Goal: Task Accomplishment & Management: Complete application form

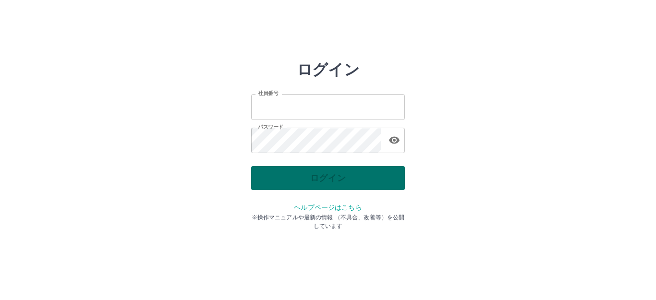
type input "*******"
click at [345, 180] on div "ログイン" at bounding box center [328, 178] width 154 height 24
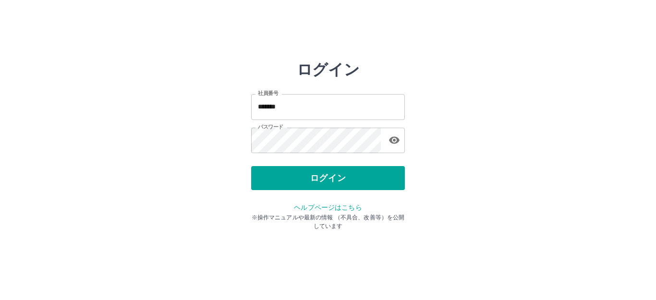
click at [316, 174] on button "ログイン" at bounding box center [328, 178] width 154 height 24
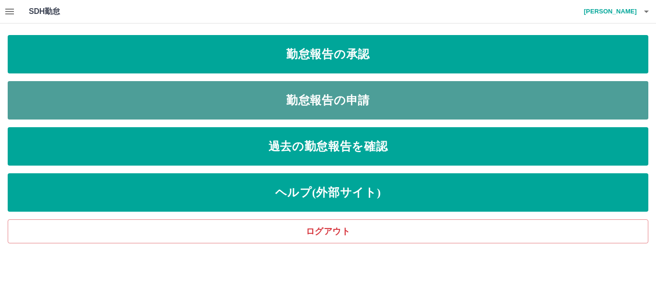
click at [334, 98] on link "勤怠報告の申請" at bounding box center [328, 100] width 641 height 38
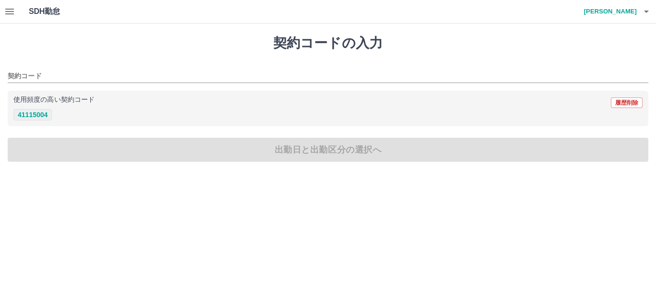
click at [47, 115] on button "41115004" at bounding box center [32, 115] width 38 height 12
type input "********"
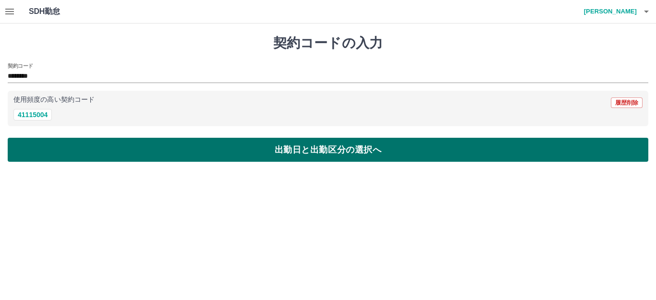
click at [46, 142] on button "出勤日と出勤区分の選択へ" at bounding box center [328, 150] width 641 height 24
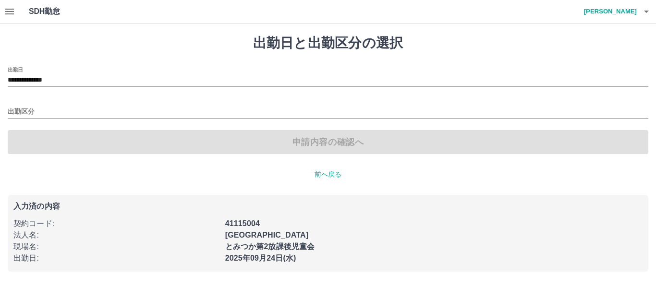
click at [24, 105] on div "出勤区分" at bounding box center [328, 108] width 641 height 20
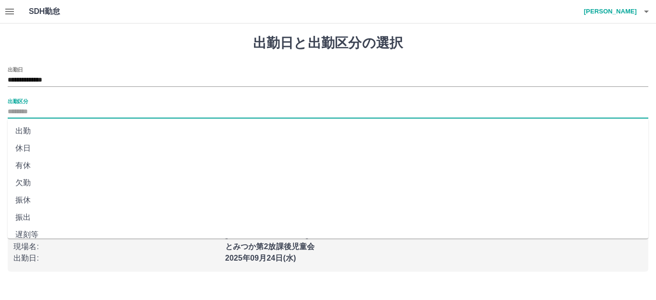
click at [24, 110] on input "出勤区分" at bounding box center [328, 112] width 641 height 12
click at [29, 130] on li "出勤" at bounding box center [328, 130] width 641 height 17
type input "**"
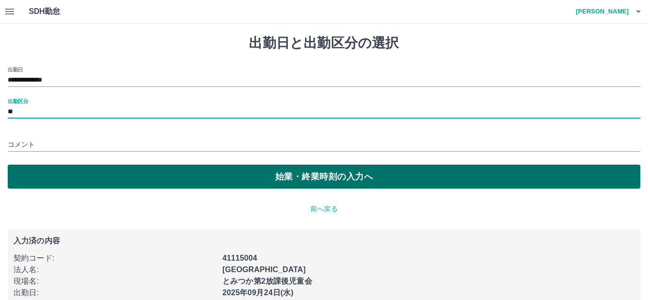
click at [18, 178] on button "始業・終業時刻の入力へ" at bounding box center [324, 177] width 632 height 24
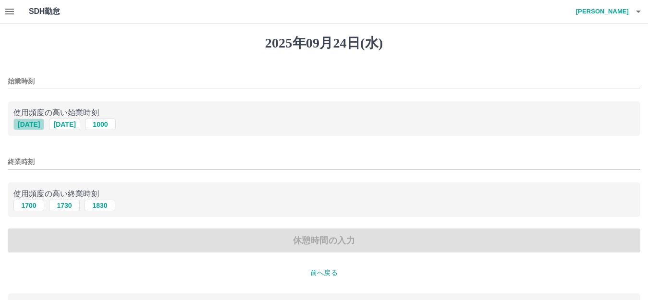
click at [23, 124] on button "[DATE]" at bounding box center [28, 125] width 31 height 12
type input "****"
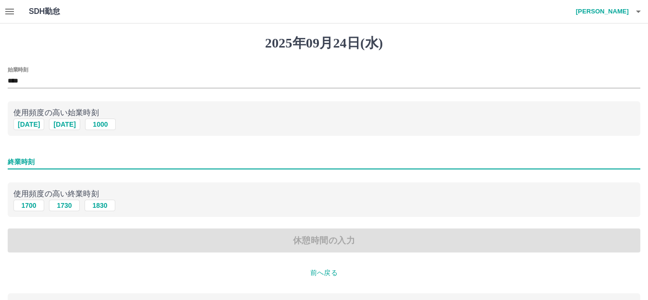
click at [22, 165] on input "終業時刻" at bounding box center [324, 162] width 632 height 14
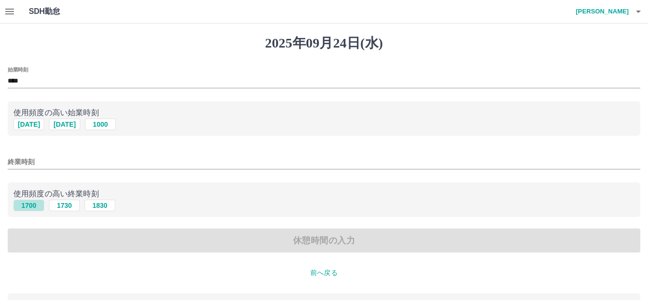
drag, startPoint x: 24, startPoint y: 206, endPoint x: 17, endPoint y: 220, distance: 16.1
click at [24, 206] on button "1700" at bounding box center [28, 206] width 31 height 12
type input "****"
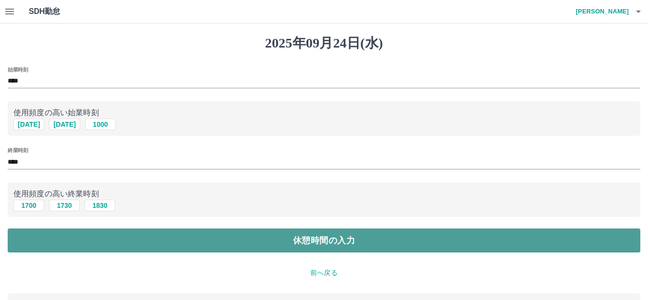
click at [12, 242] on button "休憩時間の入力" at bounding box center [324, 241] width 632 height 24
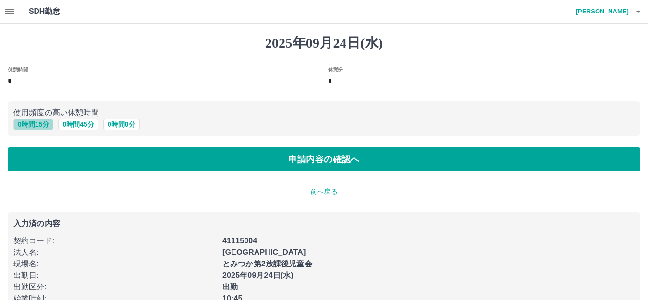
click at [26, 128] on button "0 時間 15 分" at bounding box center [33, 125] width 40 height 12
type input "**"
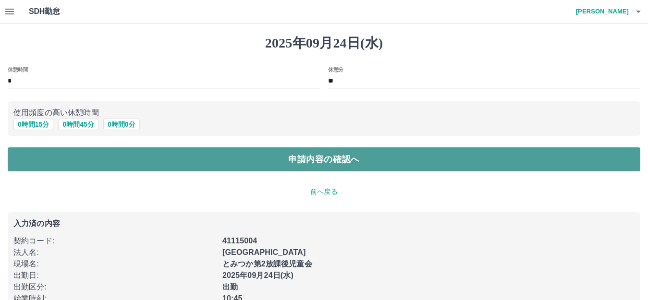
click at [21, 163] on button "申請内容の確認へ" at bounding box center [324, 159] width 632 height 24
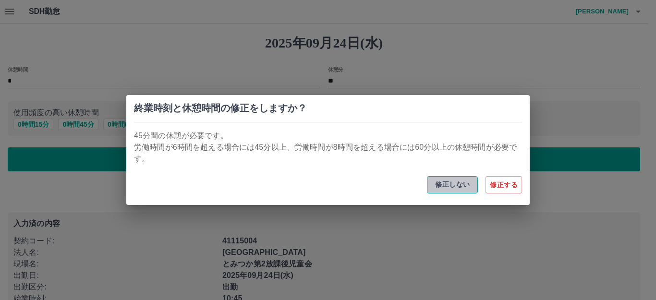
click at [443, 190] on button "修正しない" at bounding box center [452, 184] width 51 height 17
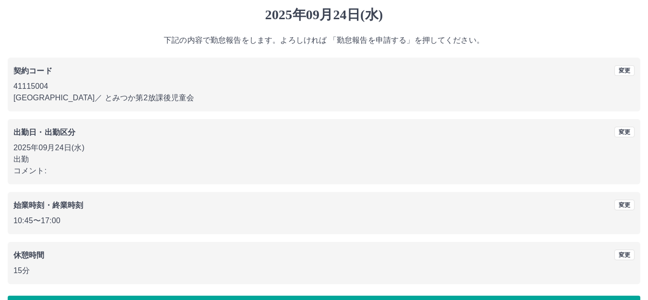
scroll to position [60, 0]
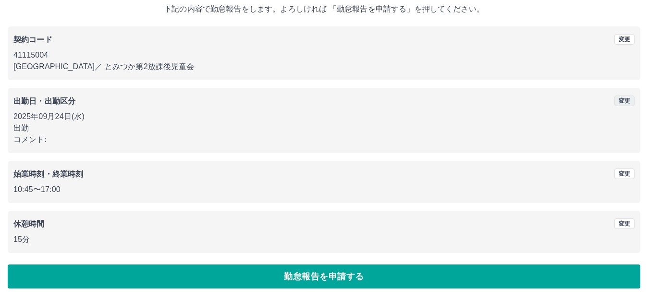
click at [618, 103] on button "変更" at bounding box center [624, 101] width 20 height 11
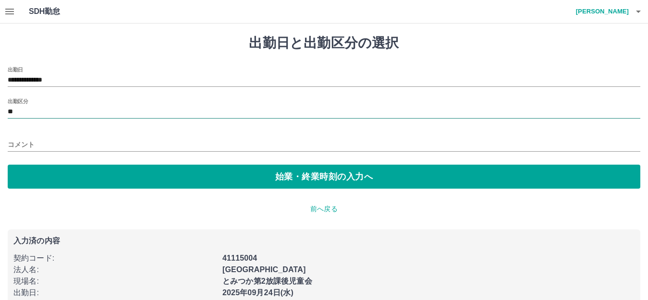
click at [39, 116] on input "**" at bounding box center [324, 112] width 632 height 12
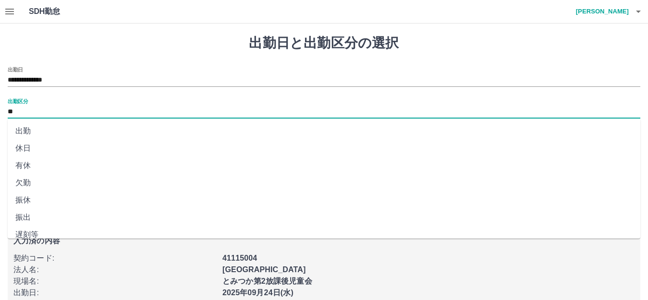
click at [43, 235] on li "遅刻等" at bounding box center [324, 234] width 632 height 17
type input "***"
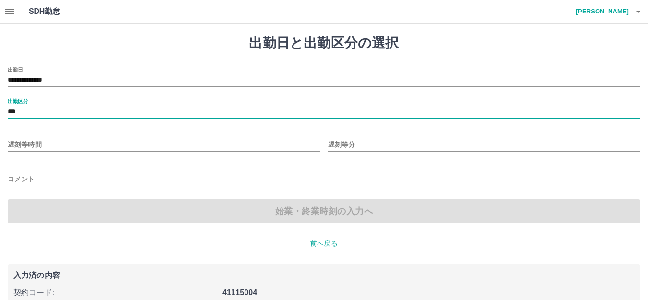
click at [109, 145] on input "遅刻等時間" at bounding box center [164, 145] width 313 height 14
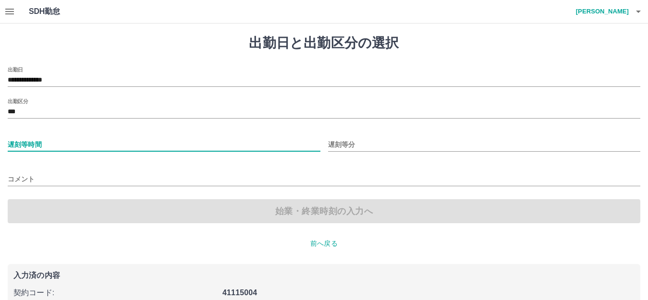
type input "**"
click at [375, 146] on input "遅刻等分" at bounding box center [484, 145] width 313 height 14
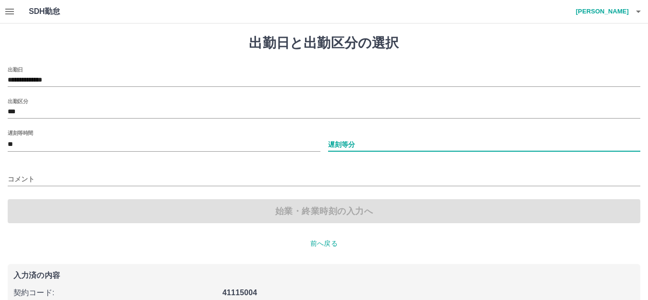
type input "**"
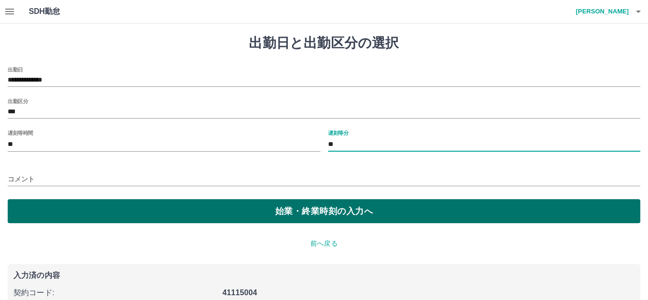
click at [350, 211] on button "始業・終業時刻の入力へ" at bounding box center [324, 211] width 632 height 24
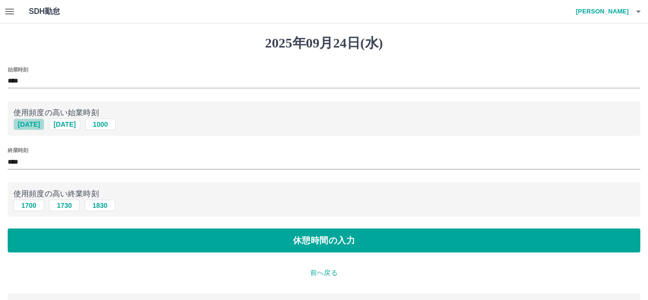
click at [28, 125] on button "[DATE]" at bounding box center [28, 125] width 31 height 12
click at [33, 206] on button "1700" at bounding box center [28, 206] width 31 height 12
drag, startPoint x: 30, startPoint y: 240, endPoint x: 31, endPoint y: 233, distance: 6.8
click at [30, 240] on button "休憩時間の入力" at bounding box center [324, 241] width 632 height 24
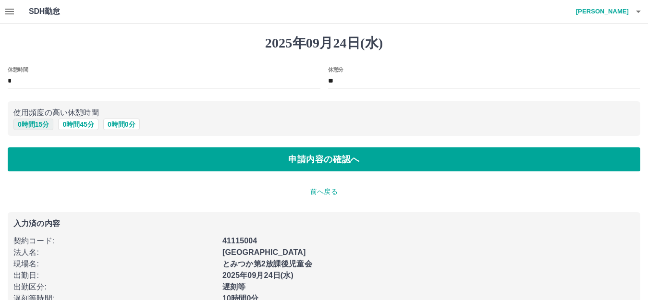
click at [42, 125] on button "0 時間 15 分" at bounding box center [33, 125] width 40 height 12
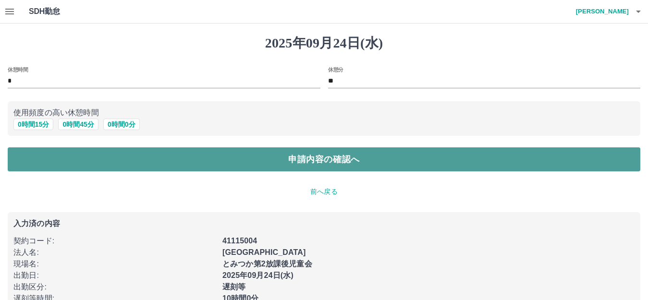
click at [40, 157] on button "申請内容の確認へ" at bounding box center [324, 159] width 632 height 24
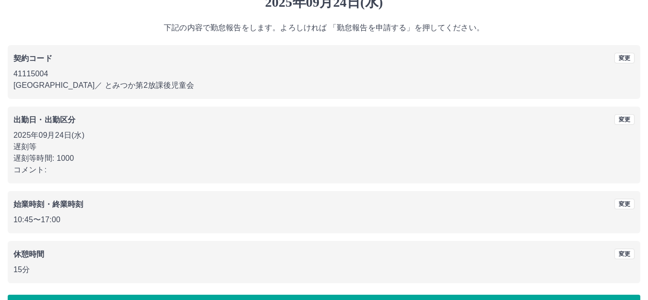
scroll to position [71, 0]
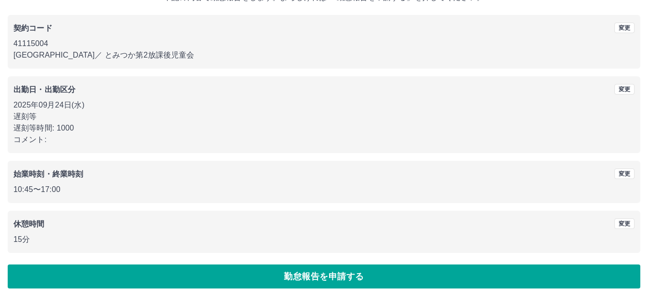
click at [264, 270] on button "勤怠報告を申請する" at bounding box center [324, 277] width 632 height 24
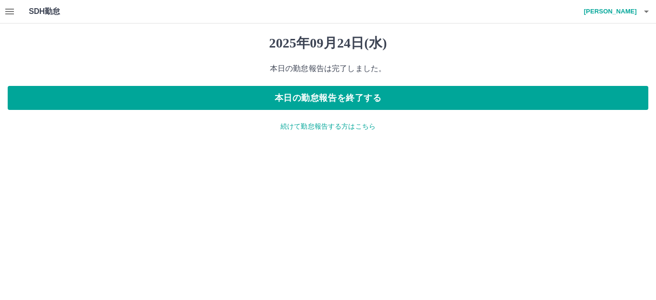
click at [12, 9] on icon "button" at bounding box center [9, 12] width 9 height 6
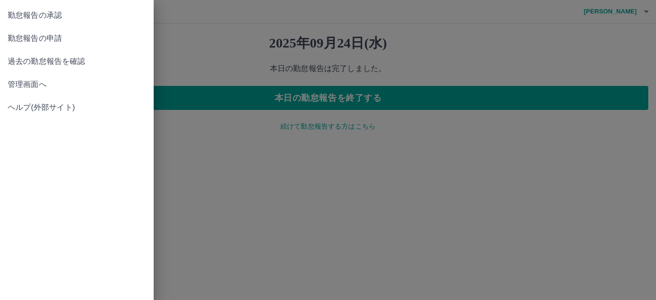
click at [12, 11] on span "勤怠報告の承認" at bounding box center [77, 16] width 138 height 12
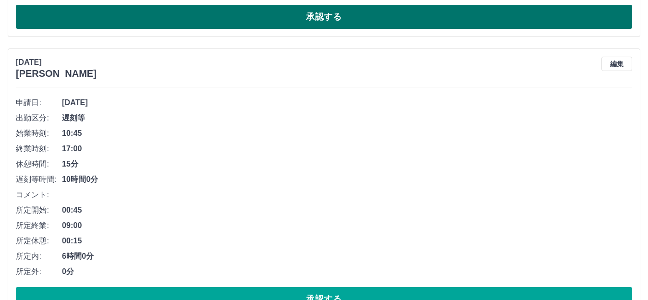
scroll to position [336, 0]
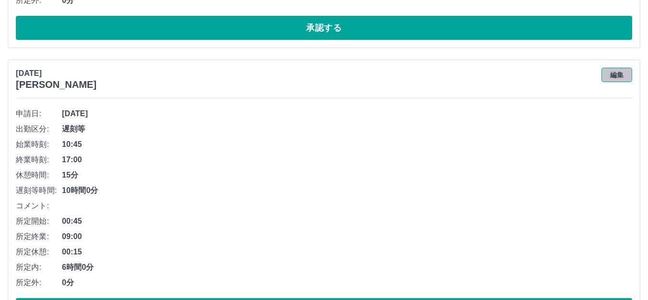
click at [617, 73] on button "編集" at bounding box center [616, 75] width 31 height 14
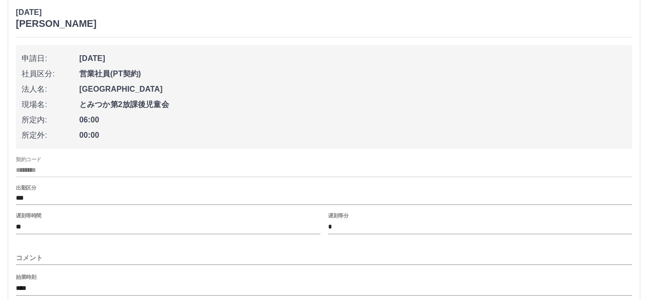
scroll to position [480, 0]
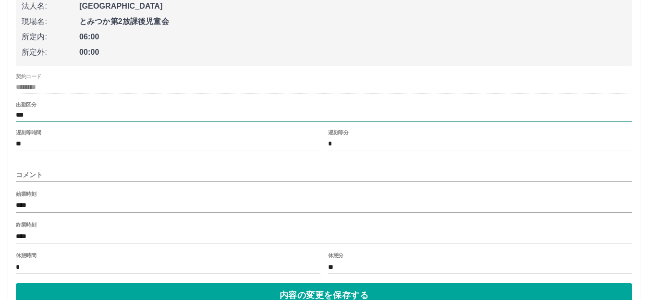
click at [52, 115] on input "***" at bounding box center [324, 115] width 616 height 12
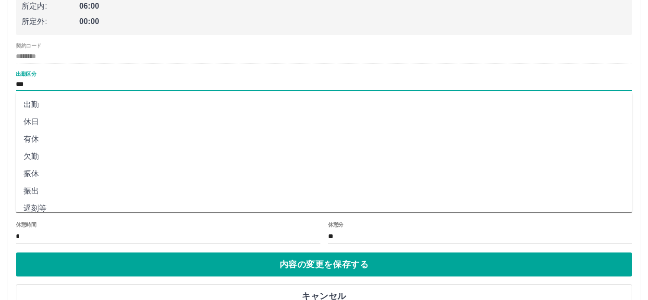
scroll to position [528, 0]
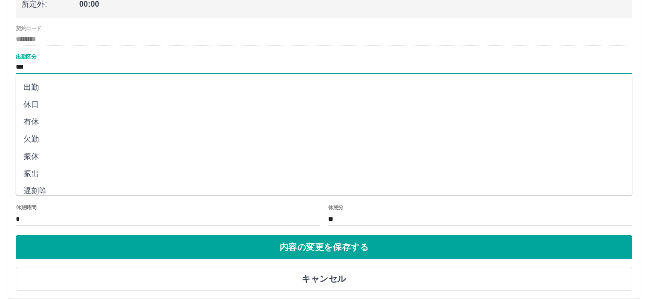
click at [63, 86] on li "出勤" at bounding box center [324, 87] width 616 height 17
type input "**"
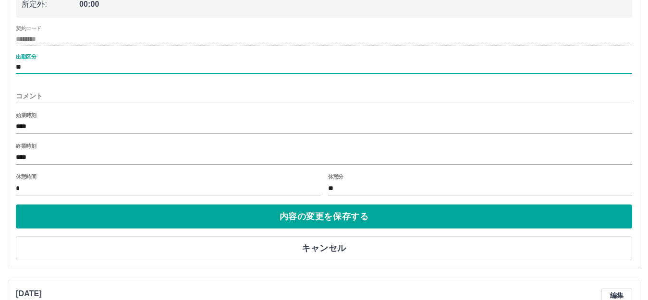
click at [80, 161] on input "****" at bounding box center [324, 158] width 616 height 14
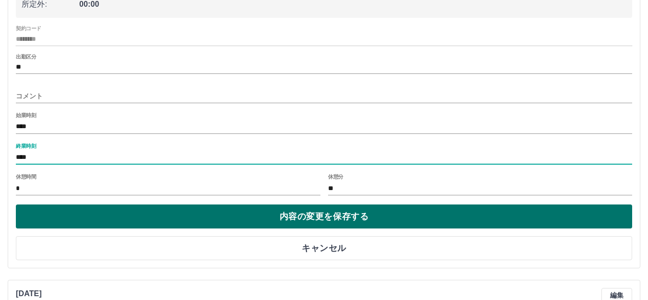
type input "****"
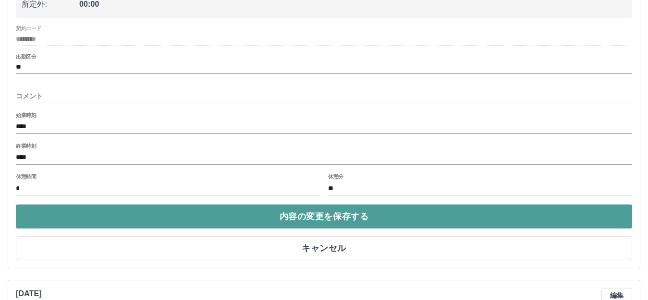
click at [87, 223] on button "内容の変更を保存する" at bounding box center [324, 217] width 616 height 24
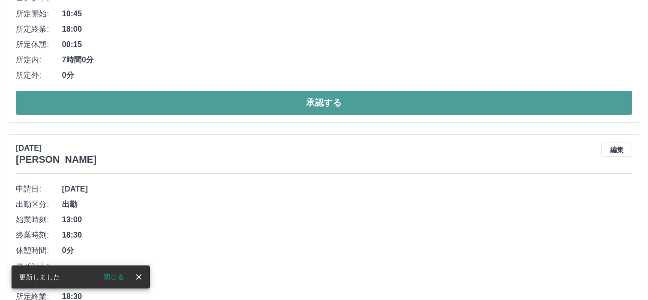
click at [340, 98] on button "承認する" at bounding box center [324, 103] width 616 height 24
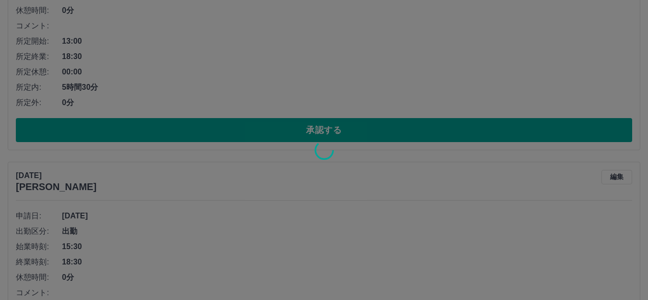
scroll to position [501, 0]
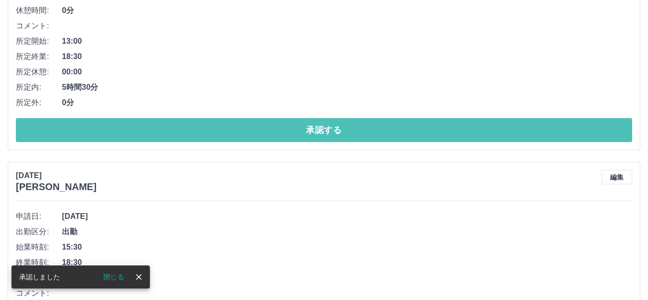
click at [325, 129] on button "承認する" at bounding box center [324, 130] width 616 height 24
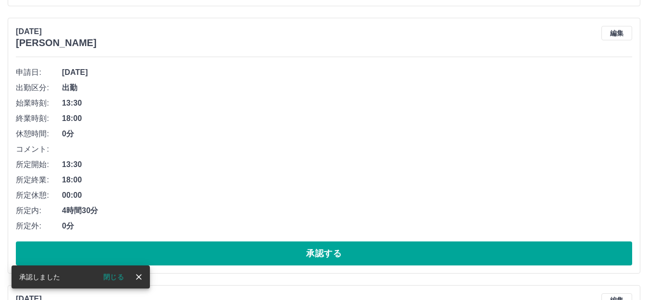
scroll to position [378, 0]
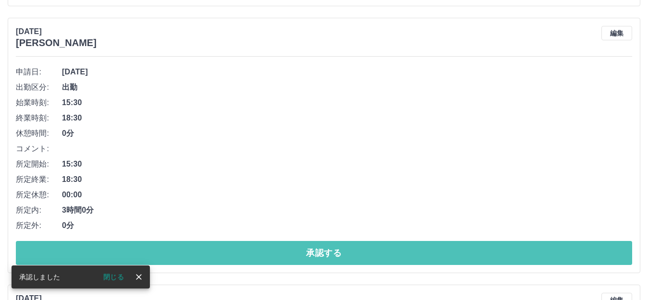
drag, startPoint x: 340, startPoint y: 255, endPoint x: 338, endPoint y: 244, distance: 11.3
click at [341, 255] on button "承認する" at bounding box center [324, 253] width 616 height 24
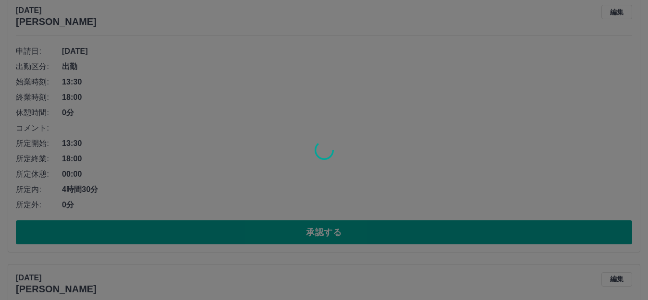
scroll to position [399, 0]
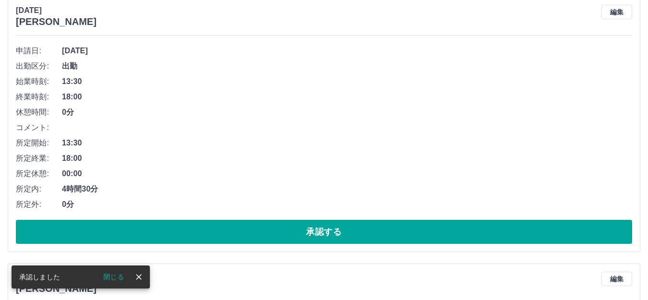
click at [328, 234] on button "承認する" at bounding box center [324, 232] width 616 height 24
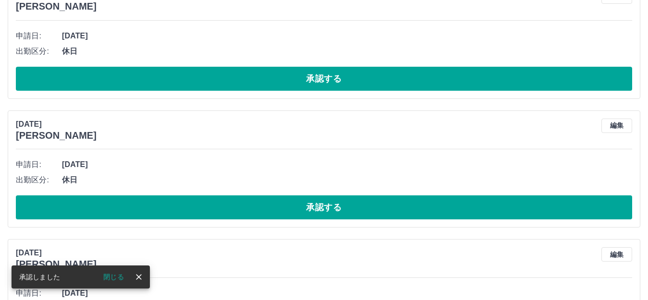
scroll to position [276, 0]
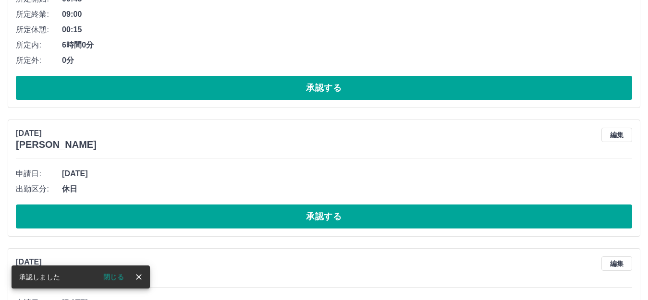
click at [313, 218] on button "承認する" at bounding box center [324, 217] width 616 height 24
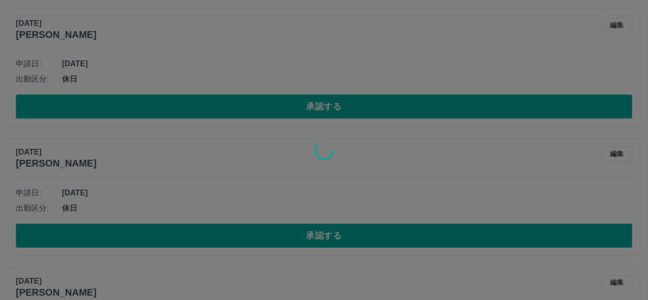
scroll to position [468, 0]
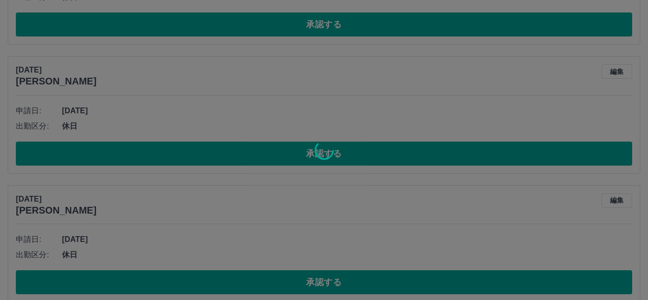
click at [333, 153] on icon at bounding box center [324, 150] width 27 height 27
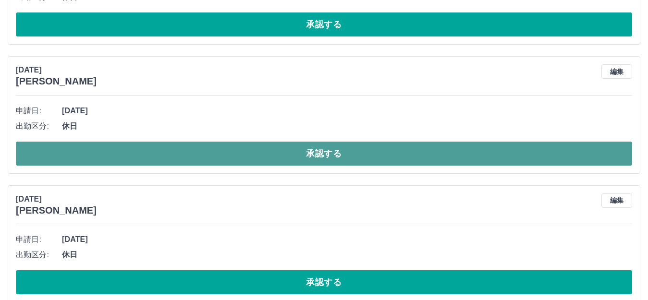
click at [322, 158] on button "承認する" at bounding box center [324, 154] width 616 height 24
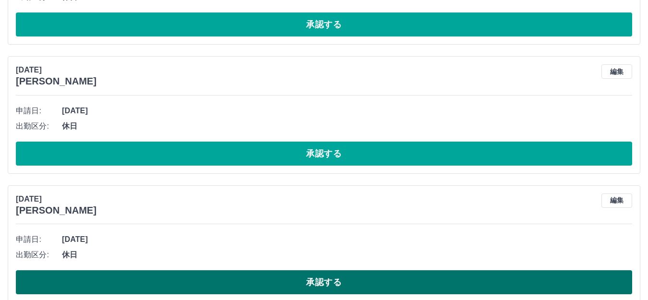
scroll to position [339, 0]
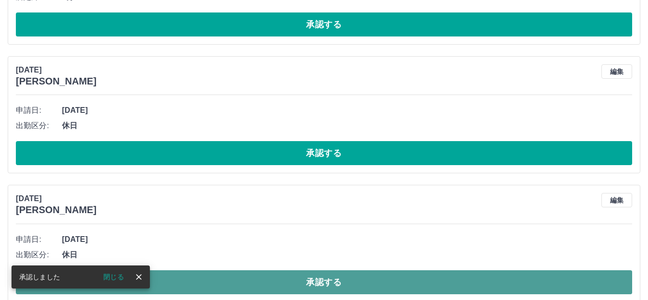
drag, startPoint x: 304, startPoint y: 283, endPoint x: 313, endPoint y: 286, distance: 9.3
click at [313, 286] on button "承認する" at bounding box center [324, 282] width 616 height 24
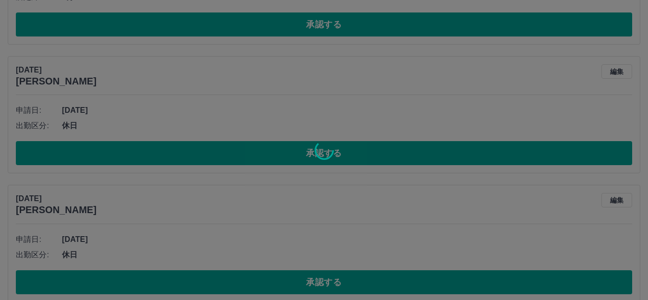
click at [314, 283] on div at bounding box center [324, 150] width 648 height 300
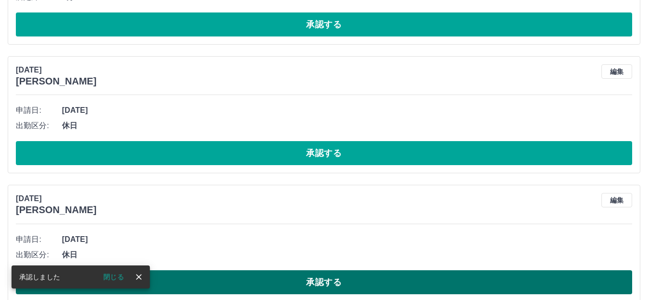
drag, startPoint x: 294, startPoint y: 278, endPoint x: 295, endPoint y: 273, distance: 5.4
click at [298, 281] on button "承認する" at bounding box center [324, 282] width 616 height 24
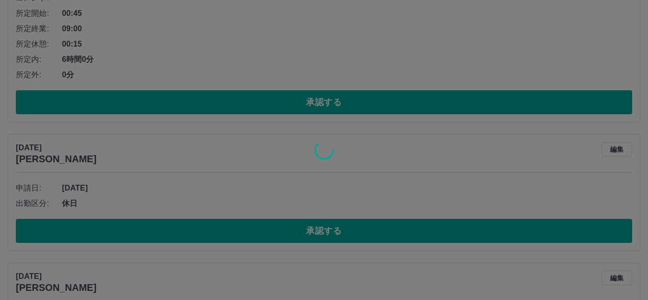
scroll to position [38, 0]
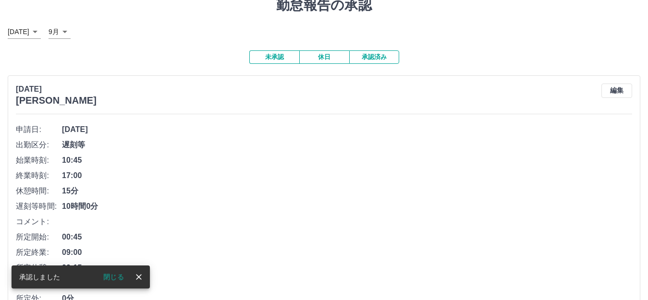
click at [333, 60] on button "休日" at bounding box center [324, 56] width 50 height 13
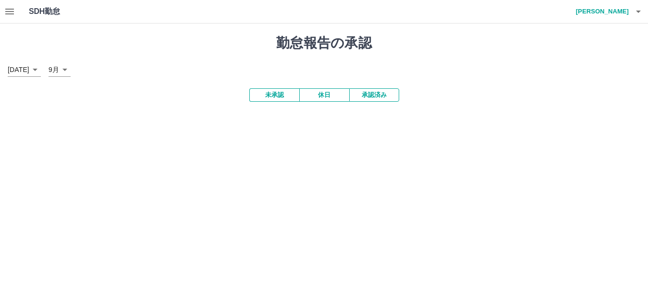
scroll to position [0, 0]
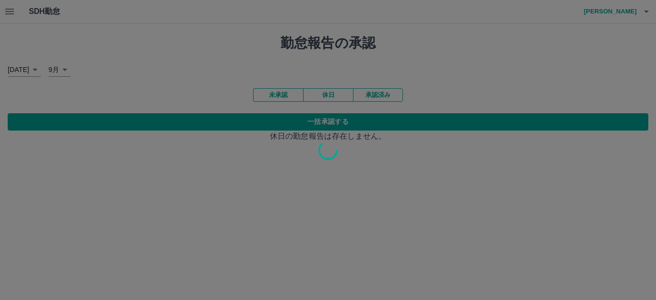
click at [325, 122] on div at bounding box center [328, 150] width 656 height 300
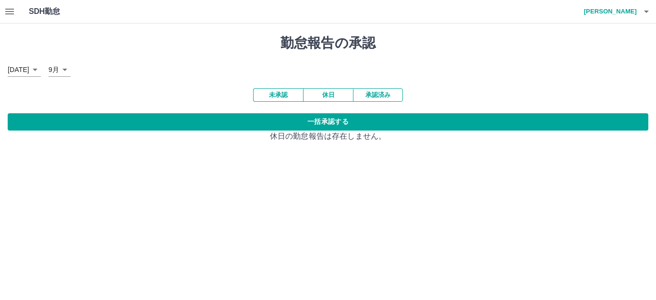
click at [326, 123] on button "一括承認する" at bounding box center [328, 121] width 641 height 17
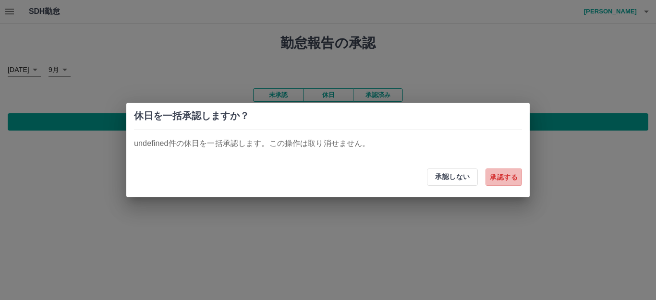
click at [504, 177] on button "承認する" at bounding box center [503, 177] width 36 height 17
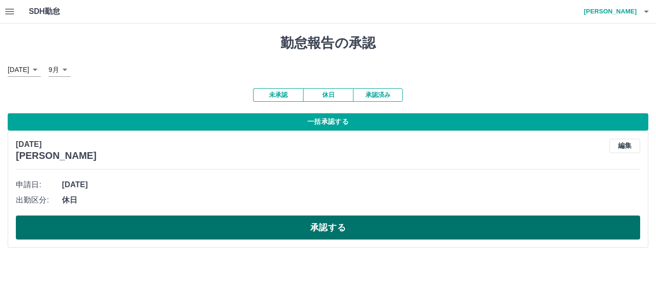
click at [154, 226] on button "承認する" at bounding box center [328, 228] width 624 height 24
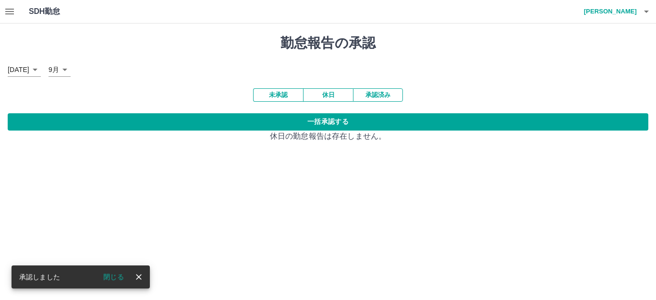
click at [276, 92] on button "未承認" at bounding box center [278, 94] width 50 height 13
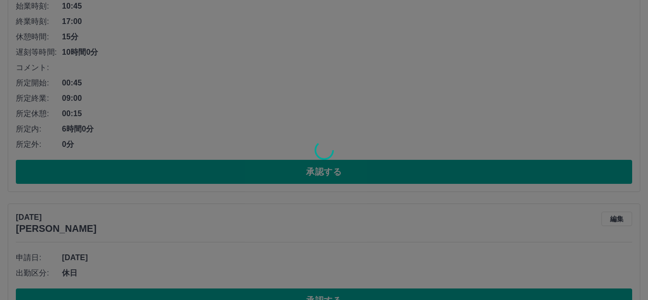
scroll to position [223, 0]
